Goal: Task Accomplishment & Management: Complete application form

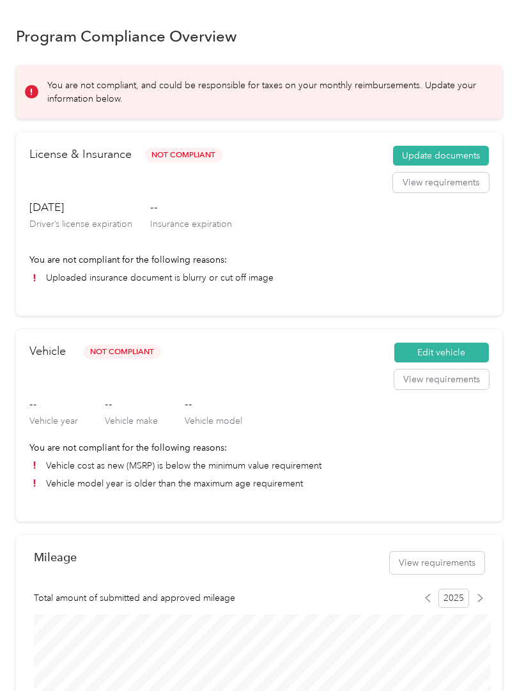
click at [453, 180] on button "View requirements" at bounding box center [441, 183] width 96 height 20
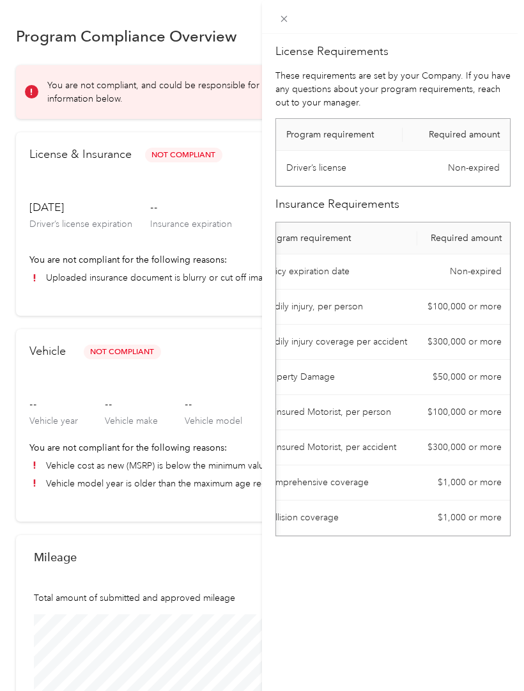
scroll to position [0, 22]
click at [210, 174] on div "License Requirements These requirements are set by your Company. If you have an…" at bounding box center [262, 345] width 524 height 691
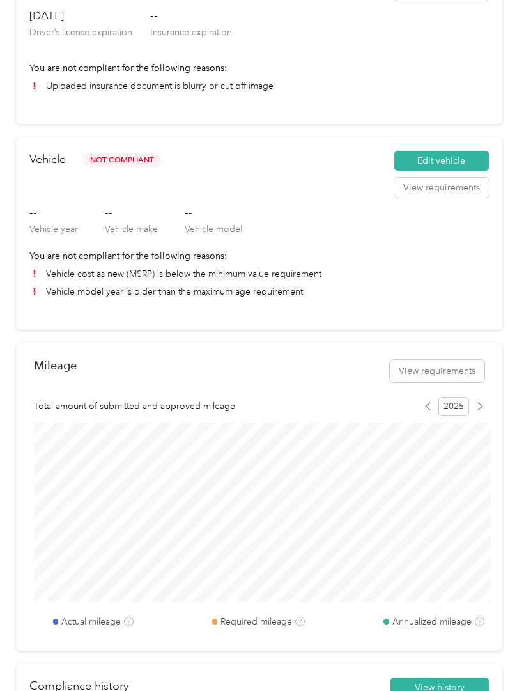
scroll to position [193, 0]
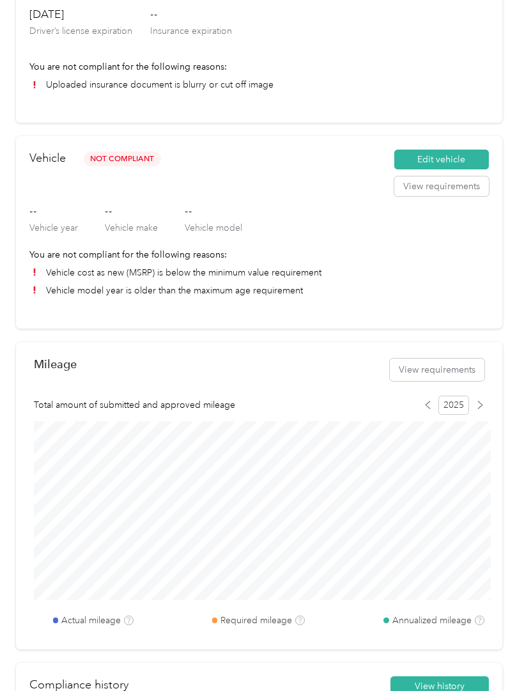
click at [466, 192] on button "View requirements" at bounding box center [441, 186] width 95 height 20
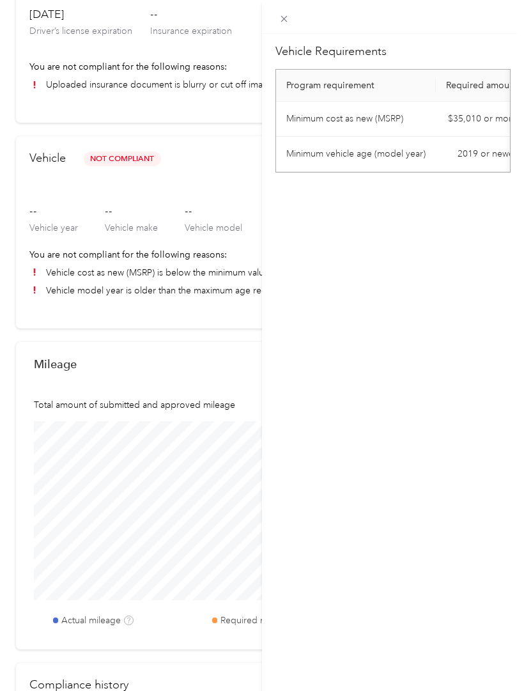
scroll to position [0, 0]
click at [247, 206] on div "Vehicle Requirements Program requirement Required amount Minimum cost as new (M…" at bounding box center [262, 345] width 524 height 691
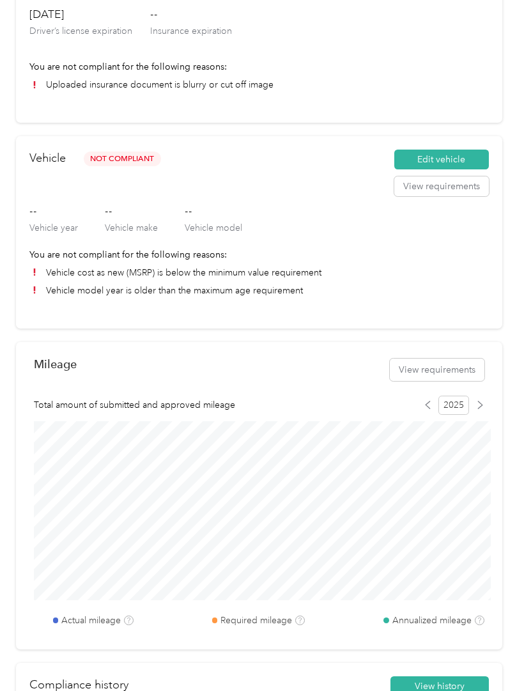
click at [464, 153] on button "Edit vehicle" at bounding box center [441, 160] width 95 height 20
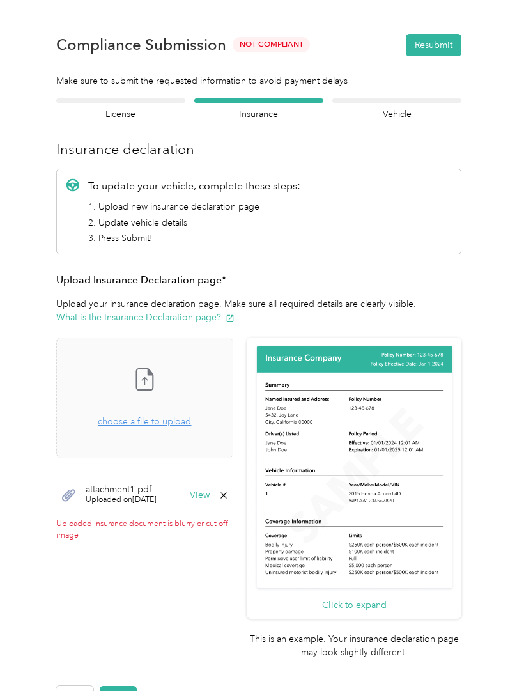
click at [444, 52] on button "Resubmit" at bounding box center [434, 45] width 56 height 22
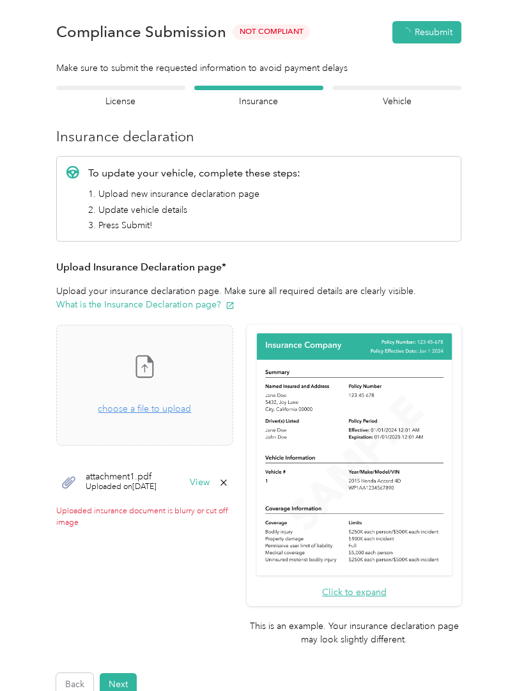
scroll to position [16, 0]
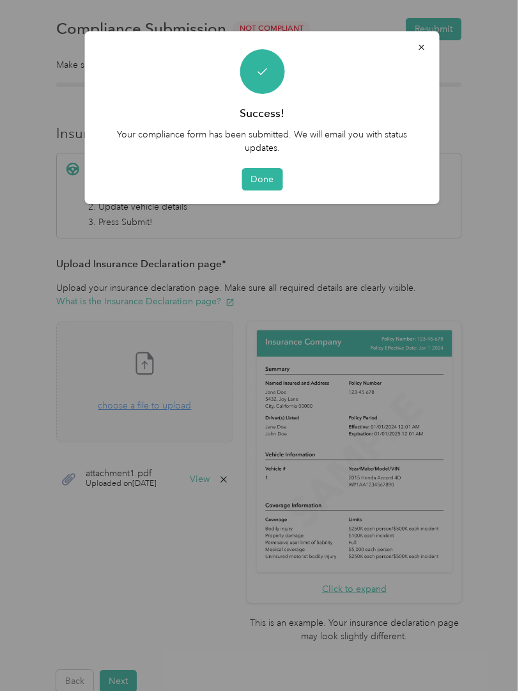
click at [258, 170] on button "Done" at bounding box center [262, 179] width 41 height 22
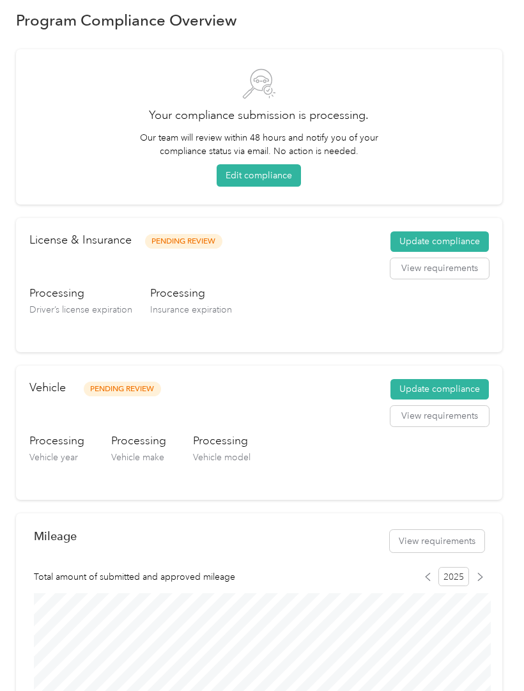
click at [284, 175] on button "Edit compliance" at bounding box center [259, 175] width 84 height 22
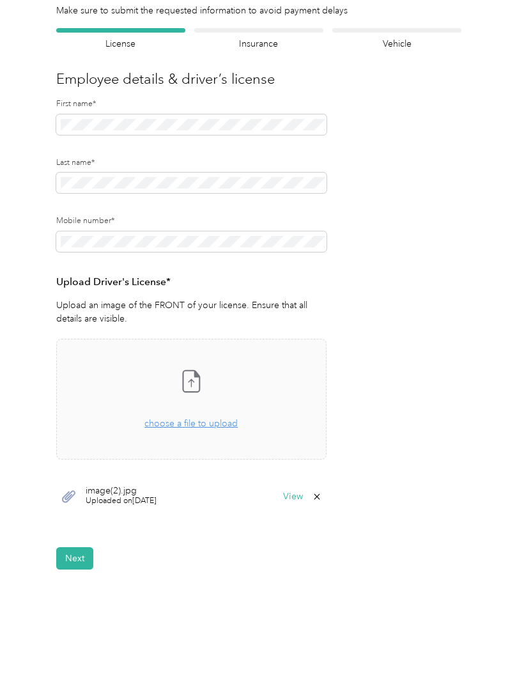
scroll to position [70, 0]
click at [137, 490] on span "image(2).jpg" at bounding box center [121, 491] width 71 height 9
click at [141, 490] on span "image(2).jpg" at bounding box center [121, 491] width 71 height 9
click at [154, 484] on div "image(2).jpg Uploaded on 8/27/2025 View" at bounding box center [191, 497] width 270 height 38
click at [84, 562] on button "Next" at bounding box center [74, 559] width 37 height 22
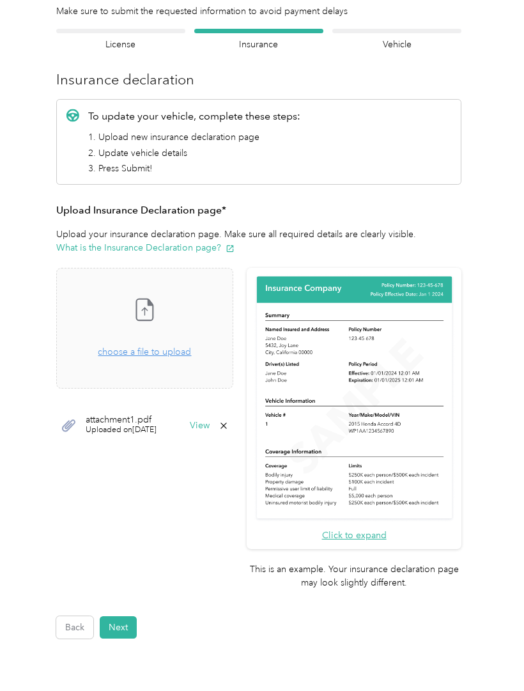
click at [187, 348] on span "choose a file to upload" at bounding box center [144, 351] width 93 height 11
click at [210, 422] on button "View" at bounding box center [200, 425] width 20 height 9
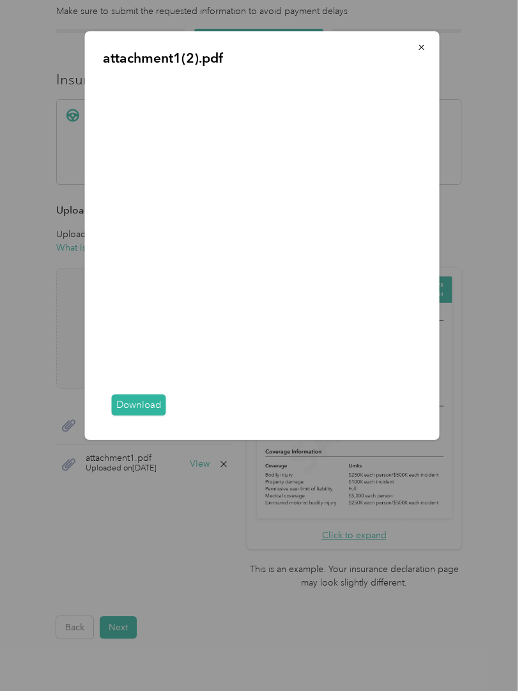
click at [148, 415] on link "Download" at bounding box center [139, 404] width 54 height 21
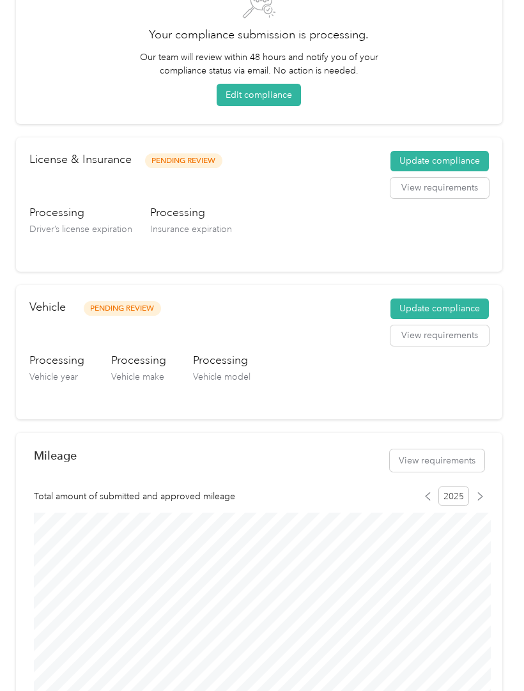
scroll to position [98, 0]
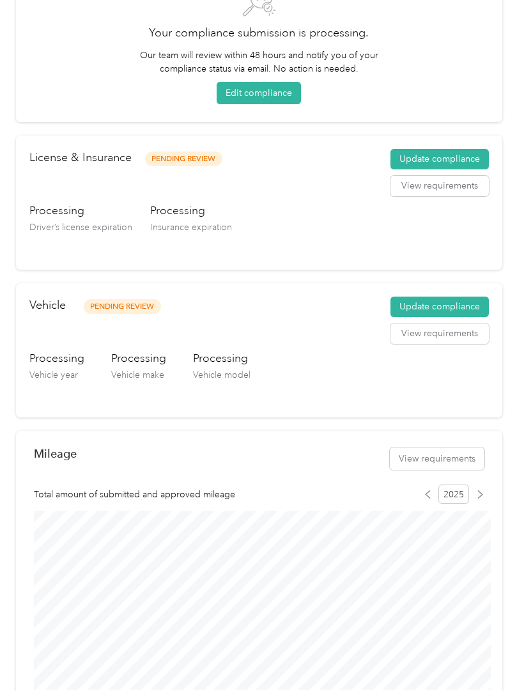
click at [474, 153] on button "Update compliance" at bounding box center [440, 159] width 98 height 20
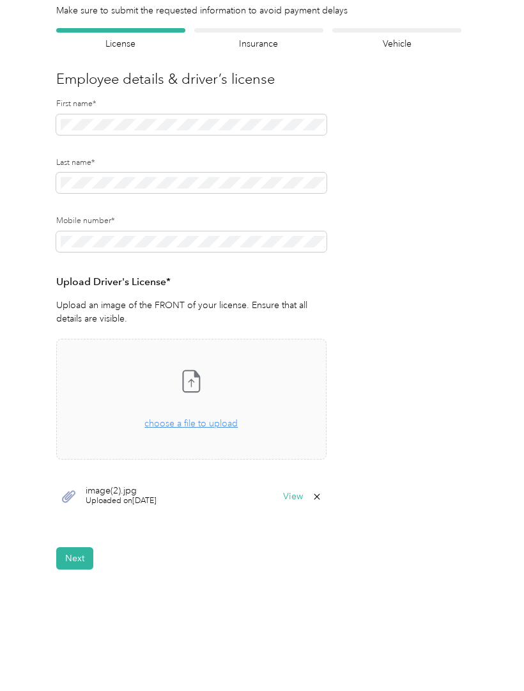
scroll to position [70, 0]
click at [68, 563] on button "Next" at bounding box center [74, 559] width 37 height 22
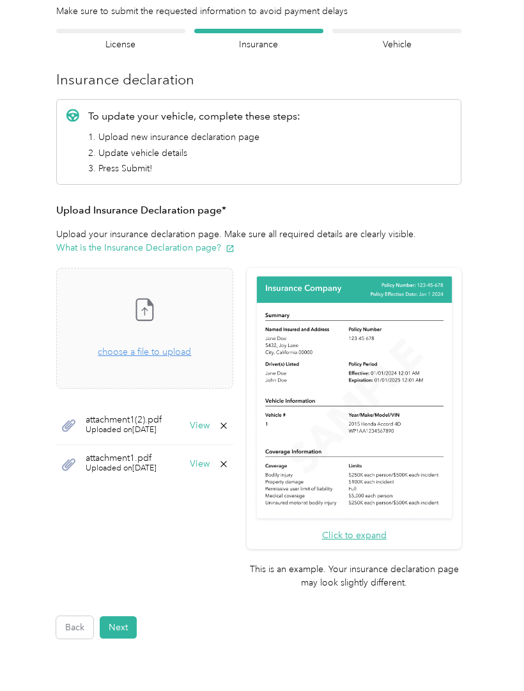
click at [108, 616] on button "Next" at bounding box center [118, 627] width 37 height 22
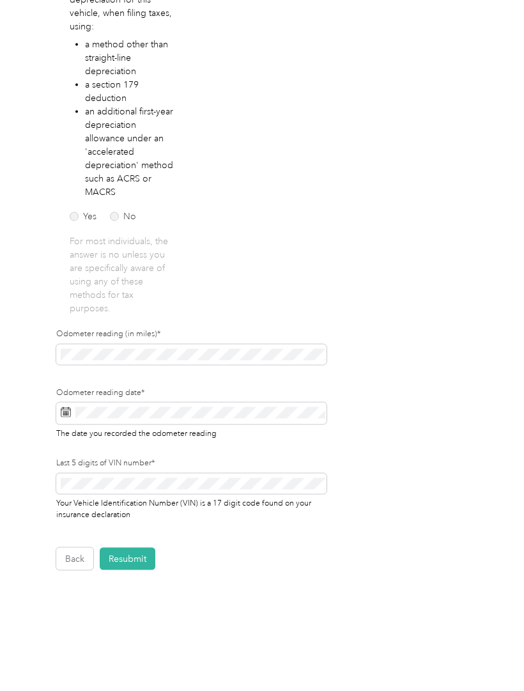
scroll to position [15, 0]
click at [133, 548] on button "Resubmit" at bounding box center [128, 559] width 56 height 22
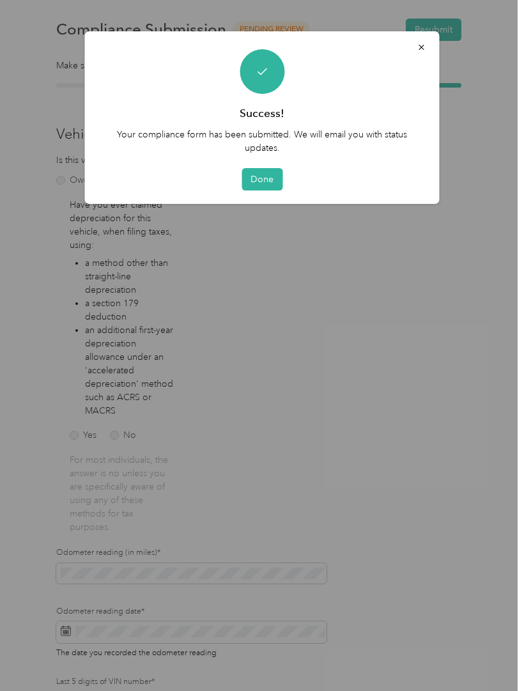
click at [261, 198] on div "Success! Your compliance form has been submitted. We will email you with status…" at bounding box center [262, 117] width 355 height 173
click at [265, 182] on button "Done" at bounding box center [262, 179] width 41 height 22
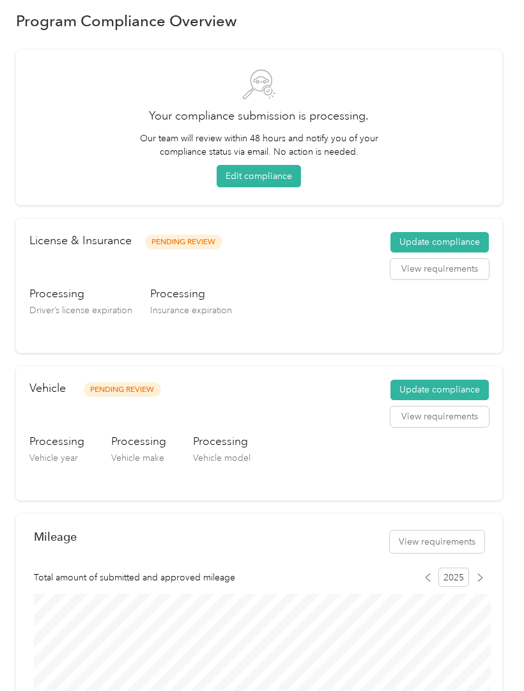
click at [472, 383] on button "Update compliance" at bounding box center [440, 390] width 98 height 20
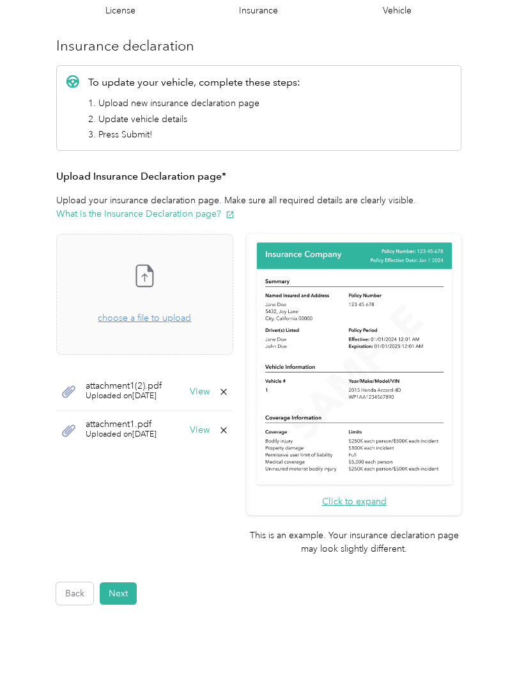
scroll to position [103, 0]
click at [131, 583] on button "Next" at bounding box center [118, 594] width 37 height 22
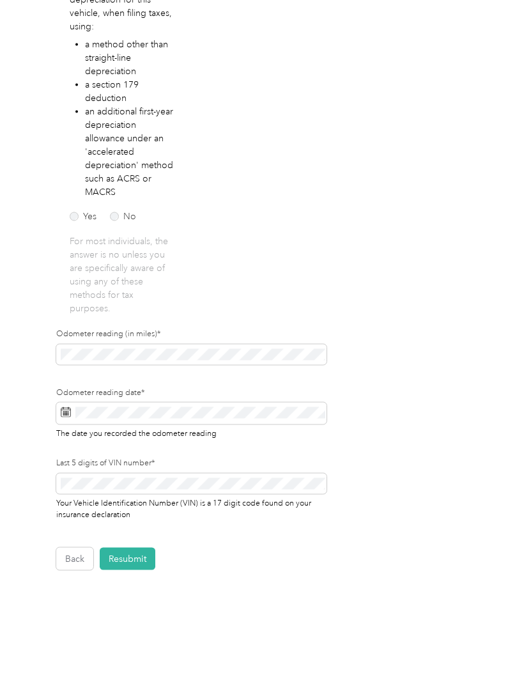
scroll to position [17, 0]
click at [143, 548] on button "Resubmit" at bounding box center [128, 559] width 56 height 22
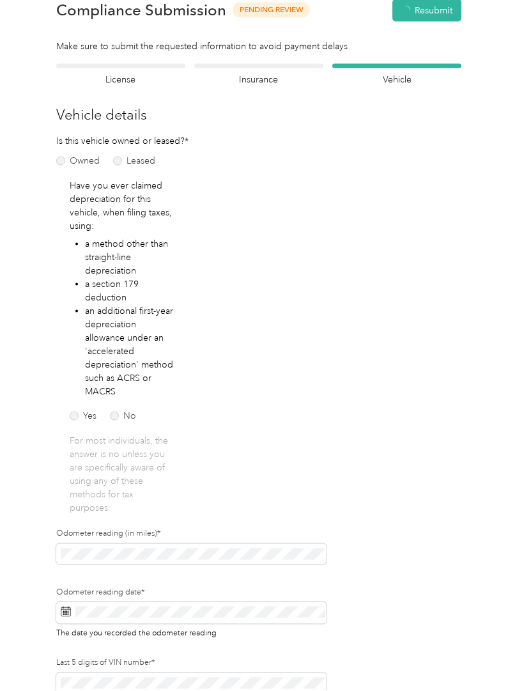
scroll to position [1, 0]
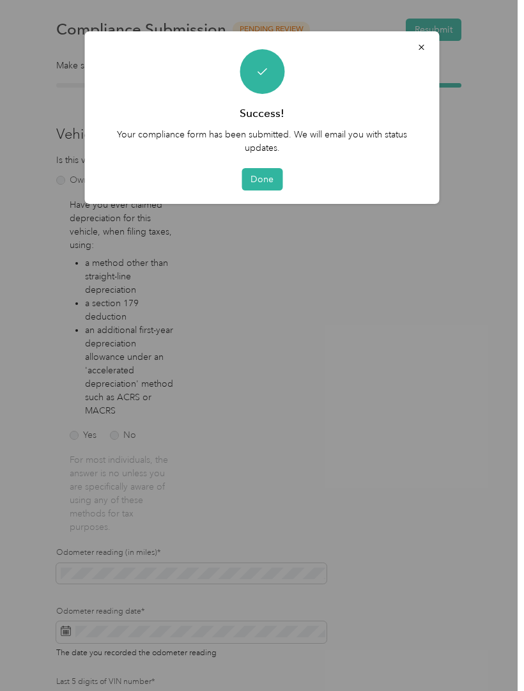
click at [266, 189] on button "Done" at bounding box center [262, 179] width 41 height 22
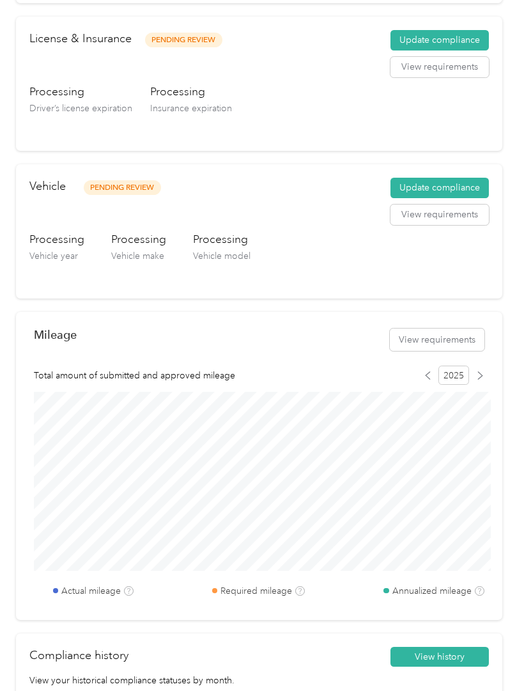
scroll to position [217, 0]
click at [476, 189] on button "Update compliance" at bounding box center [440, 188] width 98 height 20
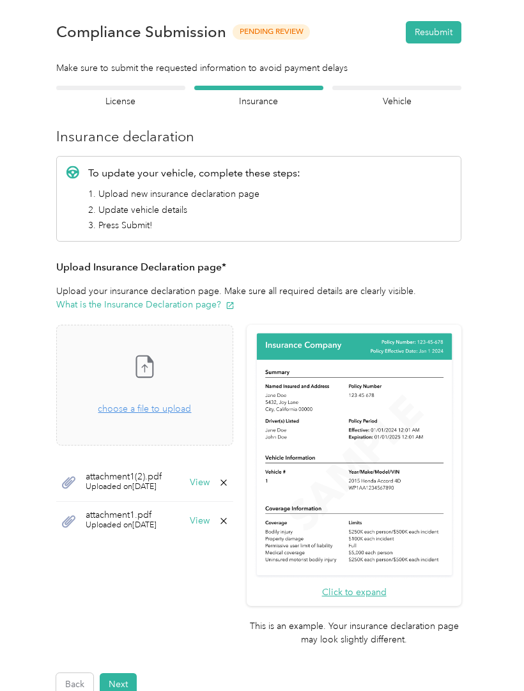
scroll to position [13, 0]
click at [426, 96] on h4 "Vehicle" at bounding box center [396, 101] width 129 height 13
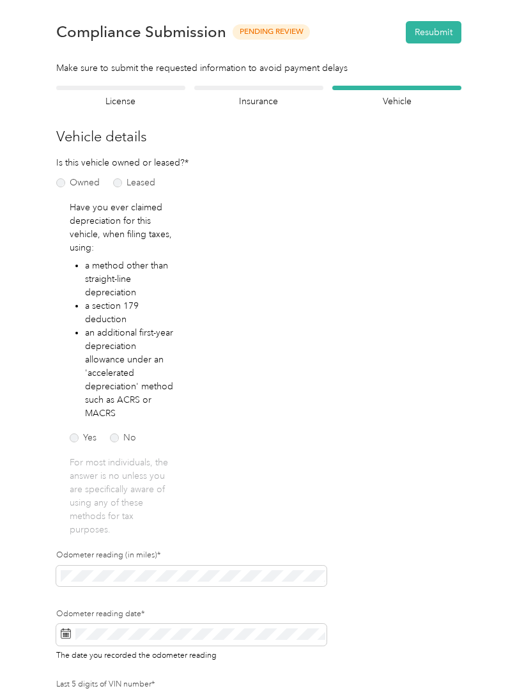
click at [418, 96] on h4 "Vehicle" at bounding box center [396, 101] width 129 height 13
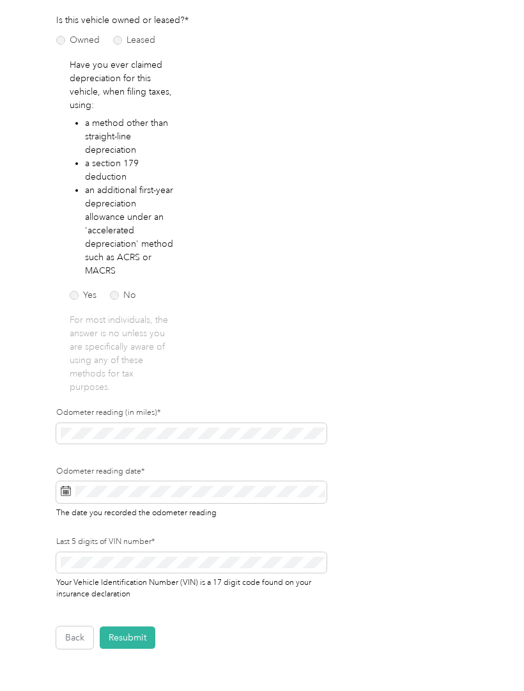
scroll to position [155, 0]
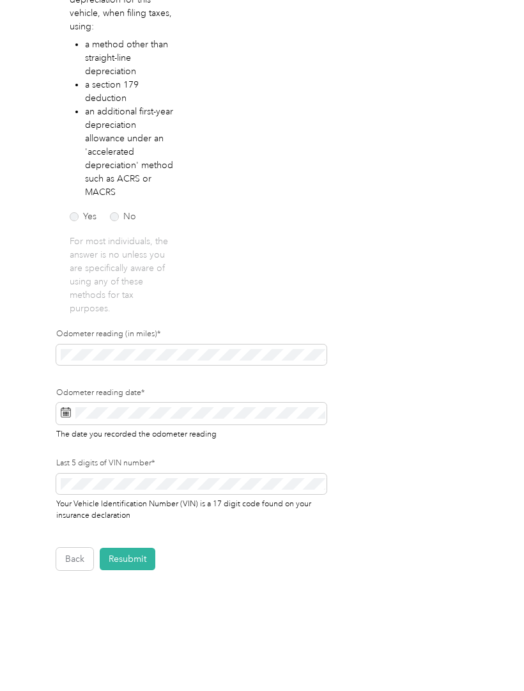
click at [143, 548] on button "Resubmit" at bounding box center [128, 559] width 56 height 22
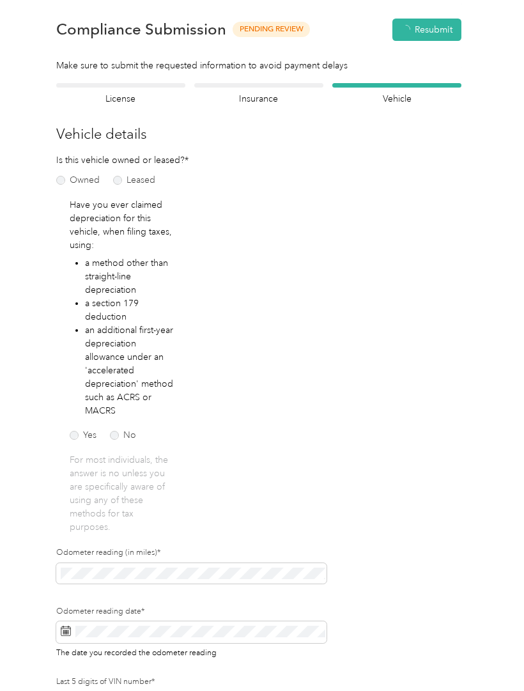
scroll to position [1, 0]
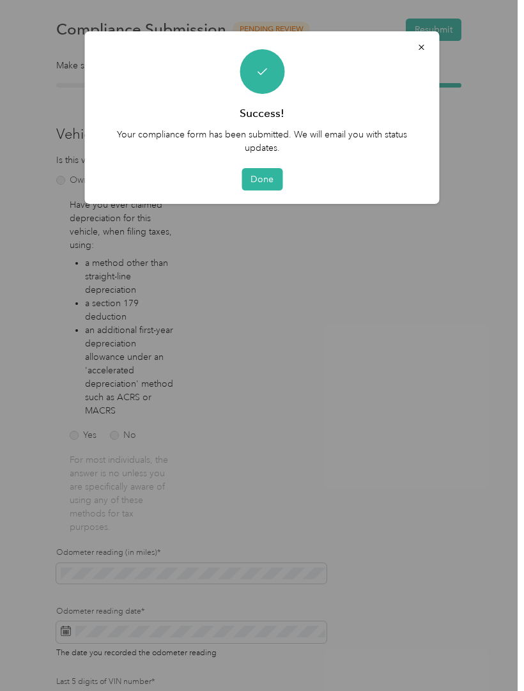
click at [275, 188] on button "Done" at bounding box center [262, 179] width 41 height 22
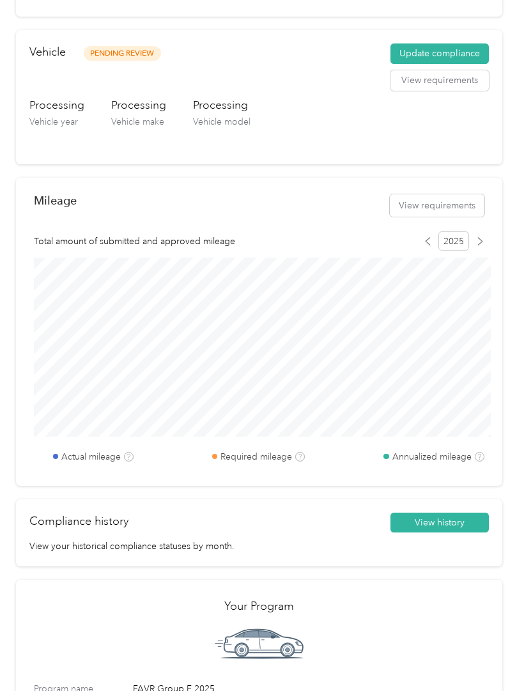
scroll to position [401, 0]
